Goal: Task Accomplishment & Management: Manage account settings

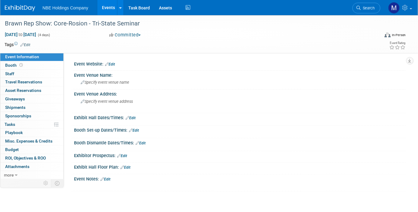
click at [106, 10] on link "Events" at bounding box center [108, 7] width 22 height 15
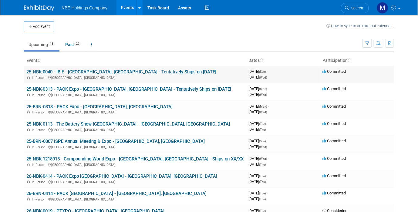
click at [95, 73] on link "25-NBK-0040 - IBIE - [GEOGRAPHIC_DATA], [GEOGRAPHIC_DATA] - Tentatively Ships o…" at bounding box center [121, 71] width 190 height 5
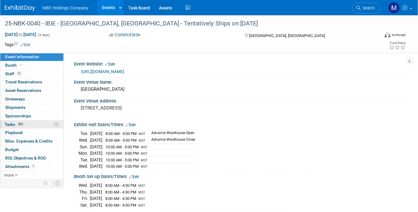
click at [33, 126] on link "36% Tasks 36%" at bounding box center [31, 124] width 63 height 8
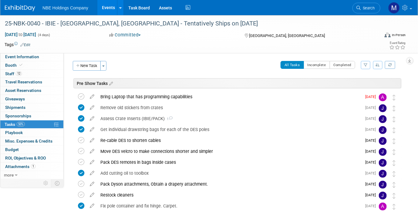
click at [101, 49] on div "Tags Edit Event Rating" at bounding box center [205, 46] width 411 height 11
click at [108, 13] on link "Events" at bounding box center [108, 7] width 22 height 15
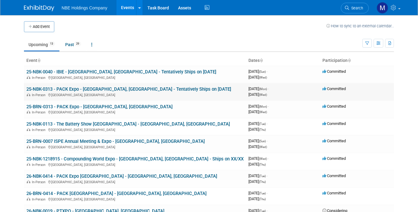
click at [84, 90] on link "25-NBK-0313 - PACK Expo - [GEOGRAPHIC_DATA], [GEOGRAPHIC_DATA] - Tentatively Sh…" at bounding box center [128, 88] width 205 height 5
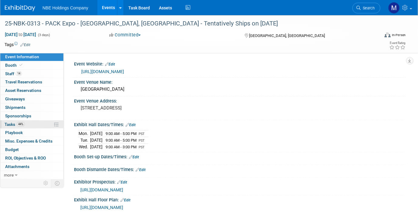
click at [8, 122] on span "Tasks 44%" at bounding box center [15, 124] width 20 height 5
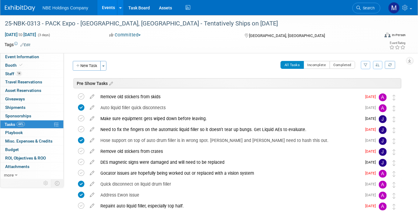
click at [108, 6] on link "Events" at bounding box center [108, 7] width 22 height 15
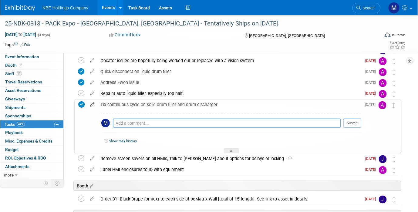
drag, startPoint x: 231, startPoint y: 104, endPoint x: 93, endPoint y: 104, distance: 138.4
click at [93, 104] on tr "Fix continuous cycle on solid drum filler and drum discharger Pro tip: Press Ct…" at bounding box center [237, 127] width 319 height 54
copy div "Fix continuous cycle on solid drum filler and drum discharger"
click at [76, 47] on td at bounding box center [183, 45] width 307 height 6
click at [105, 48] on div "Tags Edit" at bounding box center [171, 45] width 333 height 8
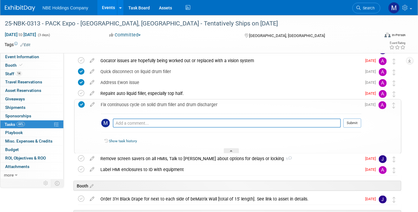
click at [34, 204] on div "Event Information Event Info Booth Booth 14 Staff 14 Staff 0 Travel Reservation…" at bounding box center [209, 175] width 418 height 545
click at [228, 149] on div at bounding box center [231, 150] width 15 height 5
